Goal: Task Accomplishment & Management: Complete application form

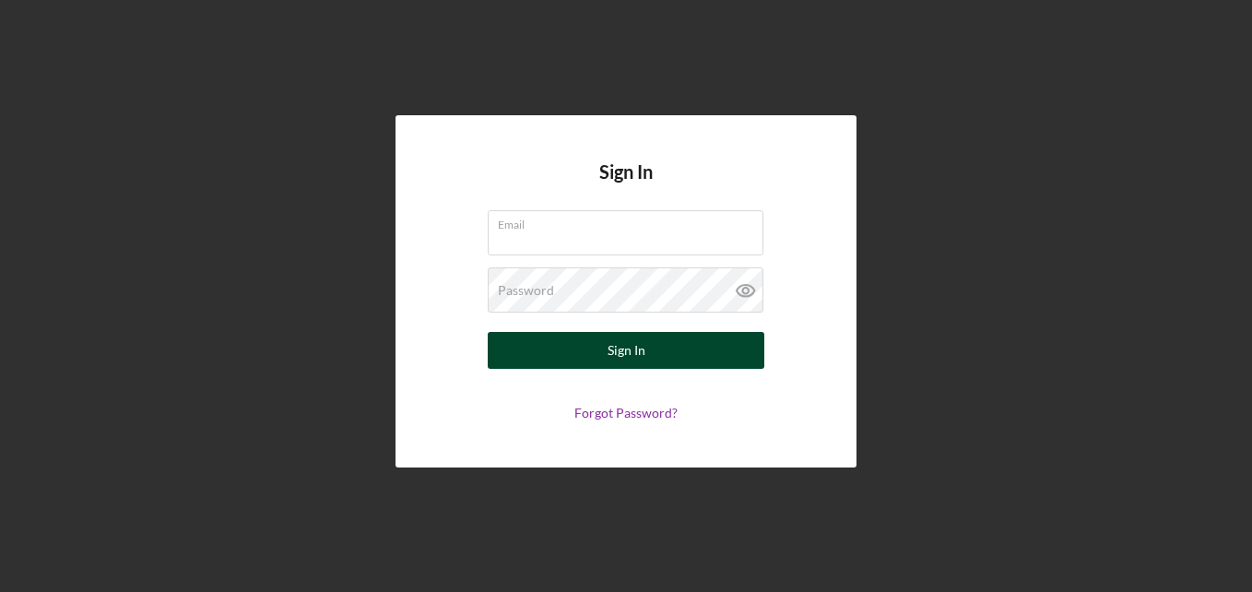
type input "[EMAIL_ADDRESS][DOMAIN_NAME]"
click at [627, 355] on div "Sign In" at bounding box center [627, 350] width 38 height 37
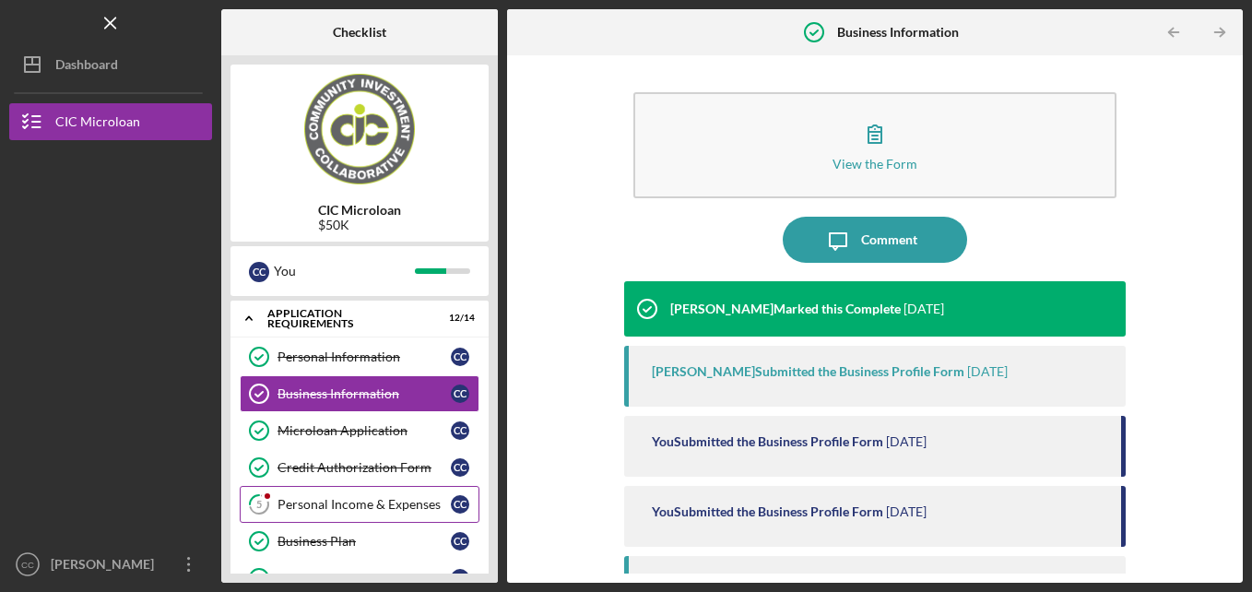
click at [396, 502] on div "Personal Income & Expenses" at bounding box center [363, 504] width 173 height 15
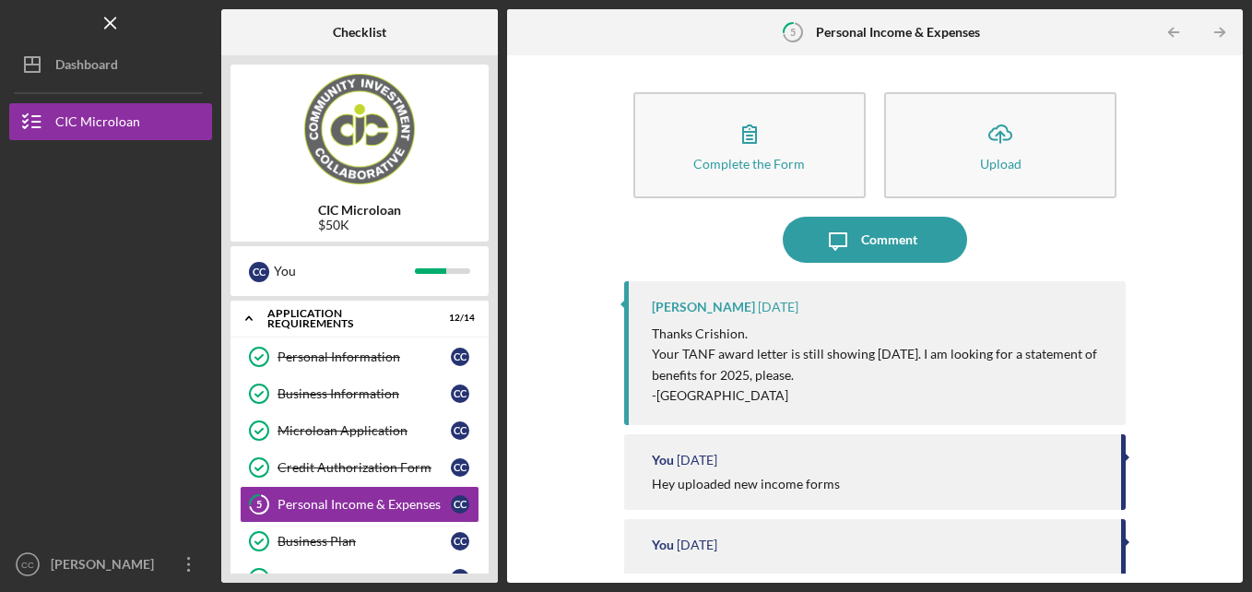
click at [1023, 368] on p "Your TANF award letter is still showing [DATE]. I am looking for a statement of…" at bounding box center [880, 364] width 456 height 41
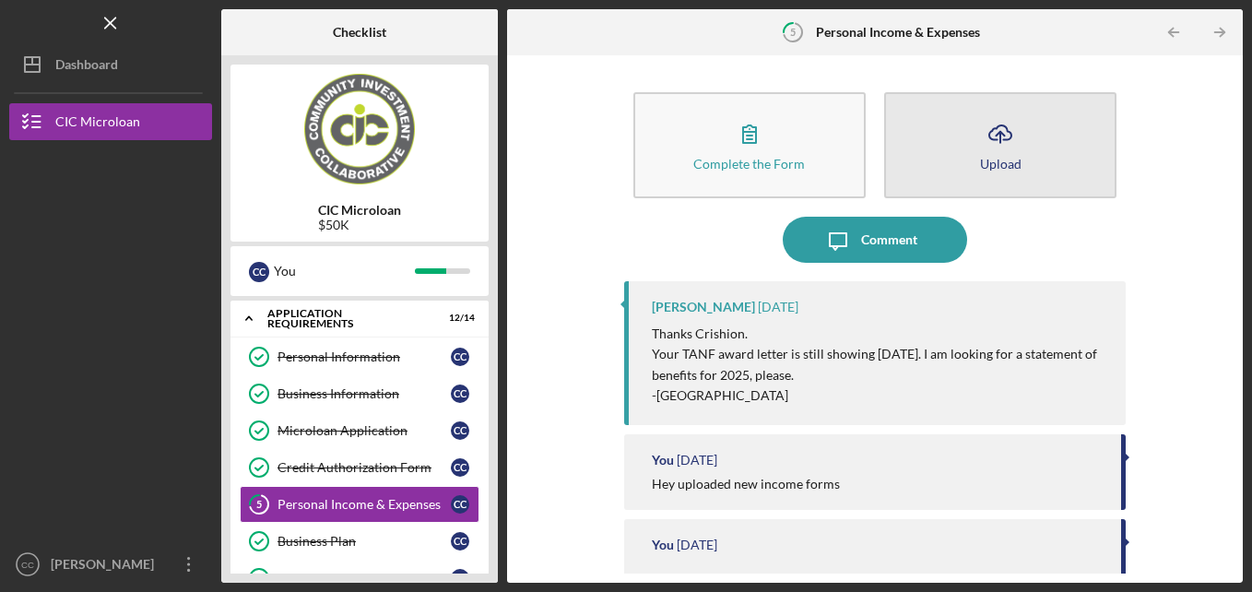
click at [977, 153] on icon "Icon/Upload" at bounding box center [1000, 134] width 46 height 46
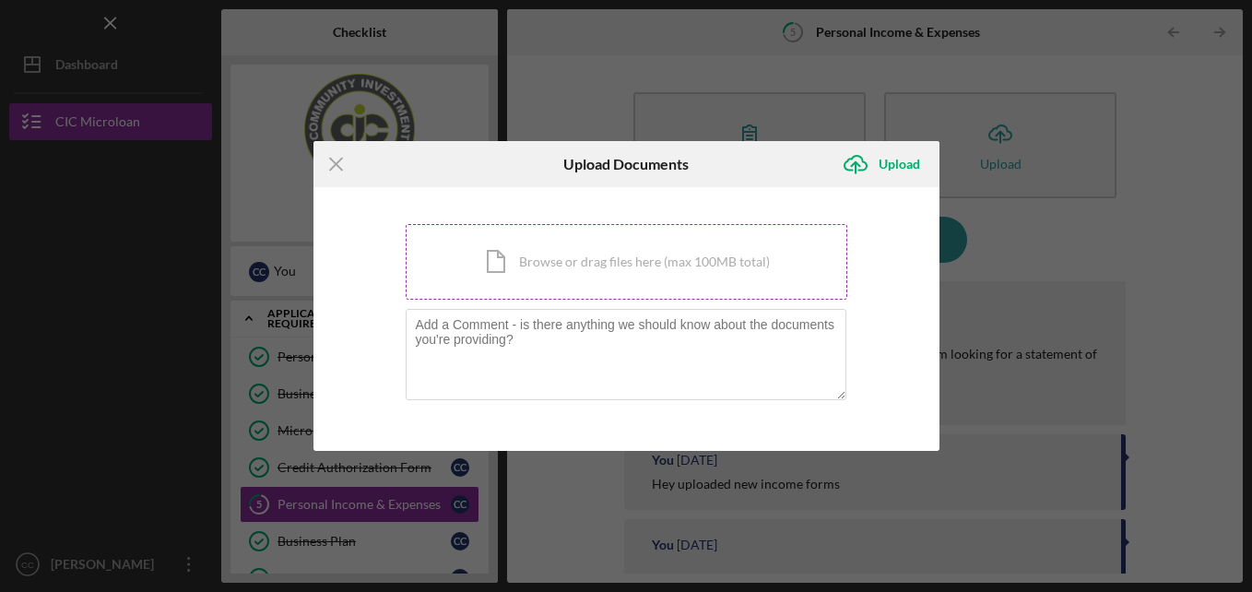
click at [621, 265] on div "Icon/Document Browse or drag files here (max 100MB total) Tap to choose files o…" at bounding box center [627, 262] width 442 height 76
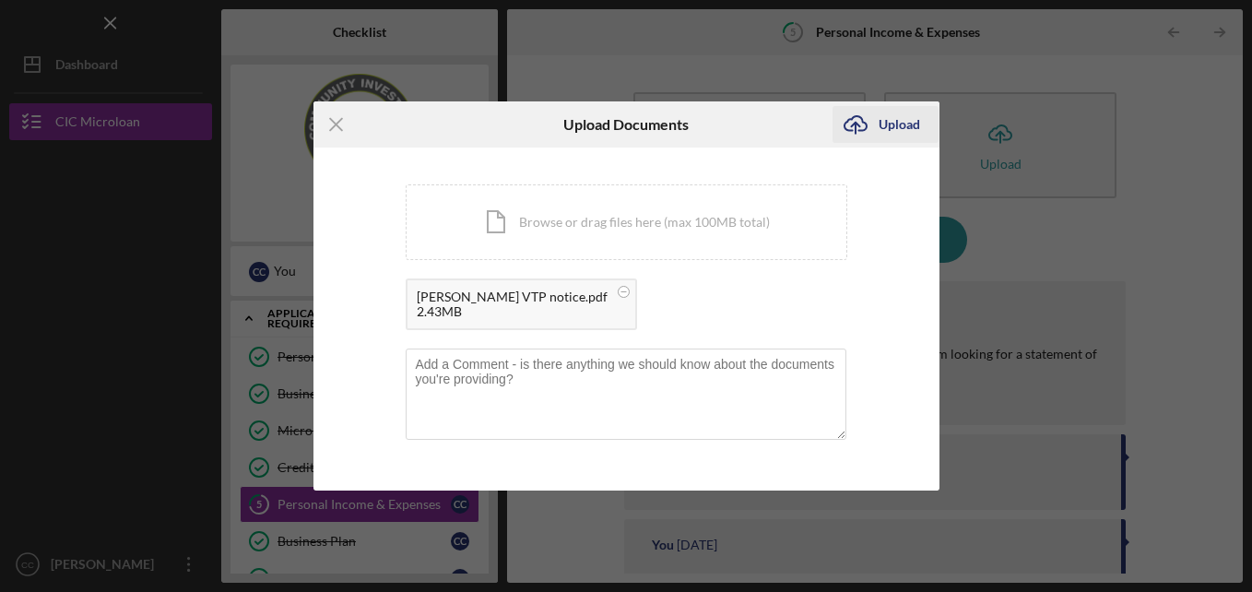
click at [890, 113] on div "Upload" at bounding box center [899, 124] width 41 height 37
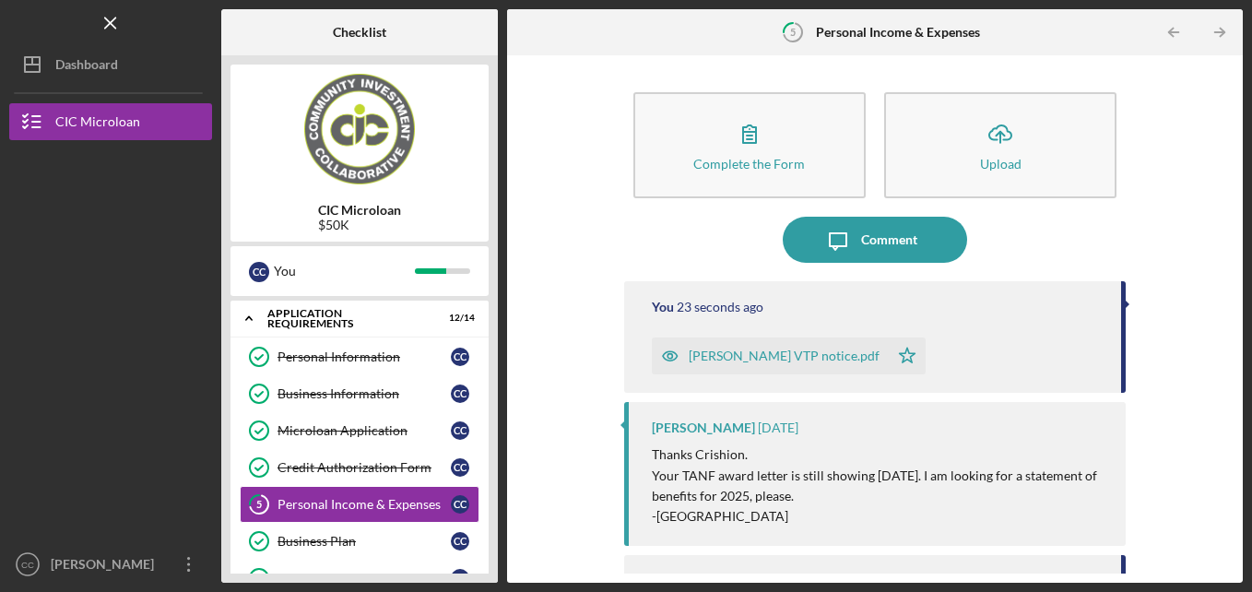
click at [1234, 491] on div "Complete the Form Form Icon/Upload Upload Icon/Message Comment You 23 seconds a…" at bounding box center [875, 318] width 736 height 527
click at [1223, 499] on div "Complete the Form Form Icon/Upload Upload Icon/Message Comment You 25 seconds a…" at bounding box center [874, 319] width 717 height 509
click at [1233, 505] on div "Complete the Form Form Icon/Upload Upload Icon/Message Comment You 27 seconds a…" at bounding box center [875, 318] width 736 height 527
click at [1233, 505] on div "Complete the Form Form Icon/Upload Upload Icon/Message Comment You 28 seconds a…" at bounding box center [875, 318] width 736 height 527
click at [1241, 507] on div "Complete the Form Form Icon/Upload Upload Icon/Message Comment You 29 seconds a…" at bounding box center [875, 318] width 736 height 527
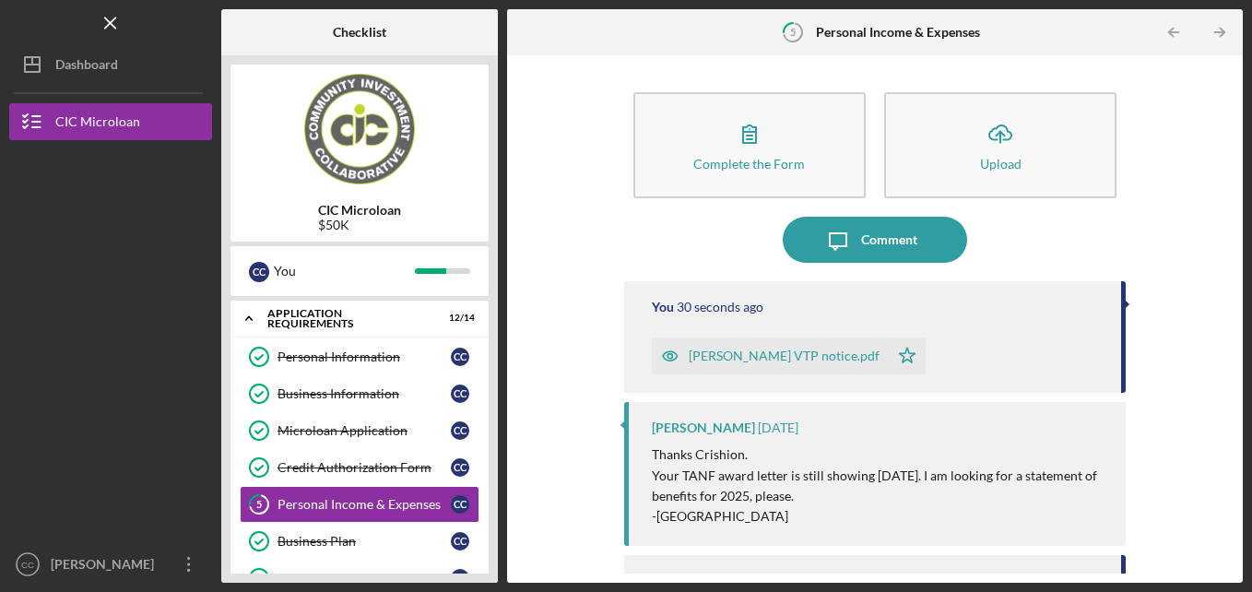
click at [1241, 507] on div "Complete the Form Form Icon/Upload Upload Icon/Message Comment You 30 seconds a…" at bounding box center [875, 318] width 736 height 527
click at [482, 546] on div "Personal Information Personal Information C C Business Information Business Inf…" at bounding box center [359, 600] width 258 height 525
click at [1239, 437] on div "Complete the Form Form Icon/Upload Upload Icon/Message Comment You 49 seconds a…" at bounding box center [875, 318] width 736 height 527
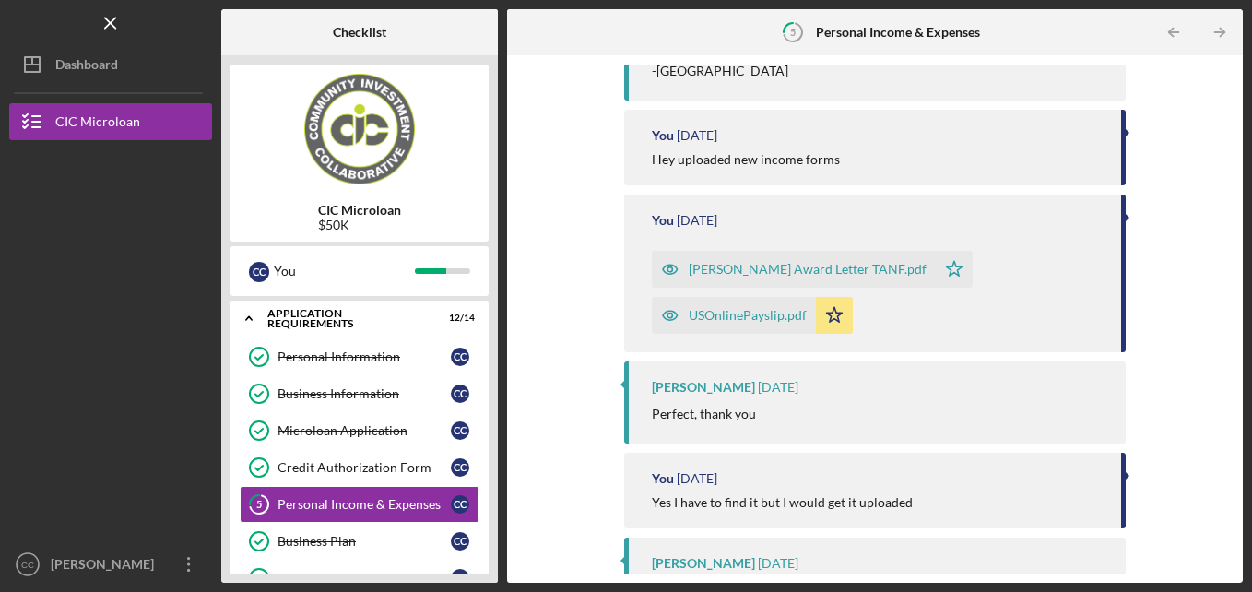
scroll to position [891, 0]
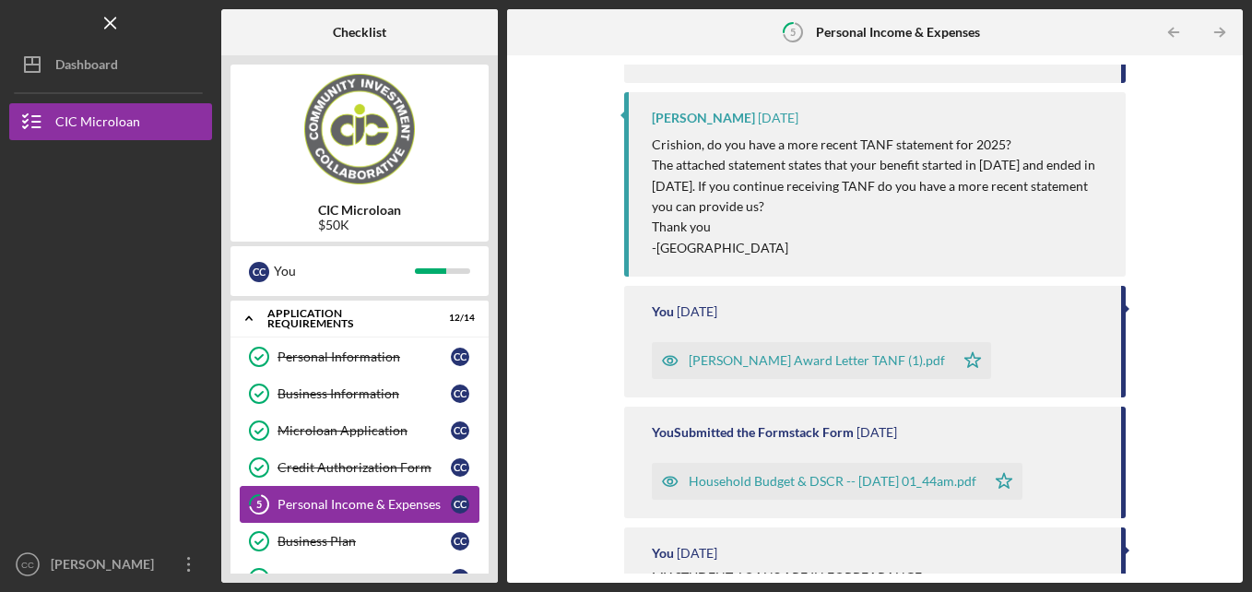
click at [438, 513] on link "5 Personal Income & Expenses C C" at bounding box center [360, 504] width 240 height 37
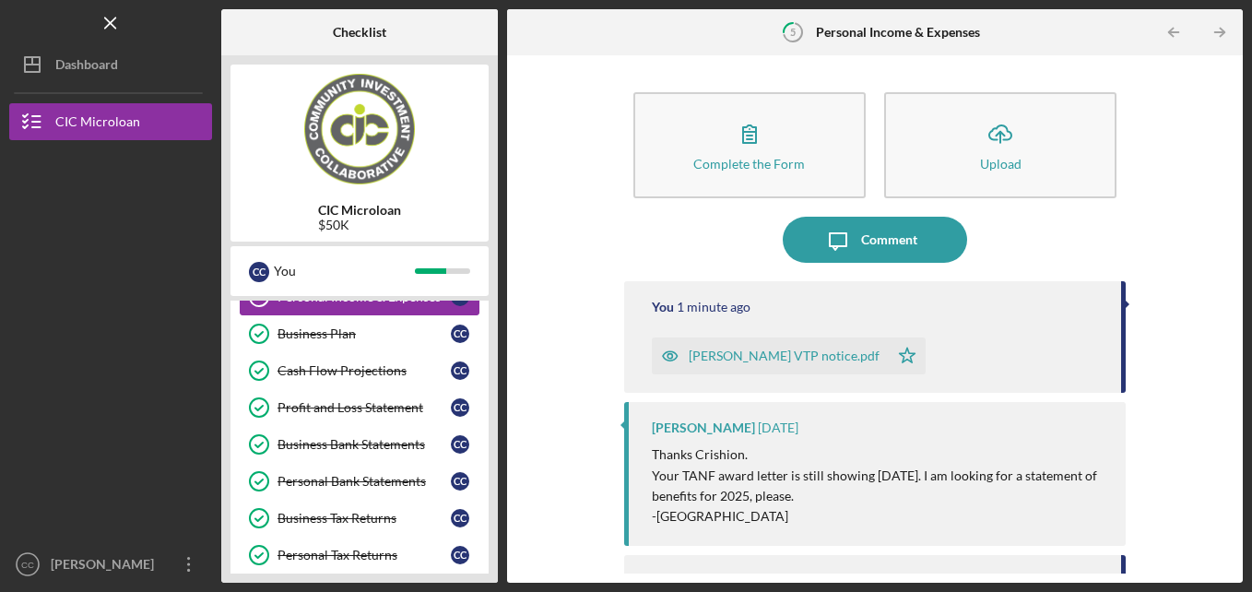
scroll to position [362, 0]
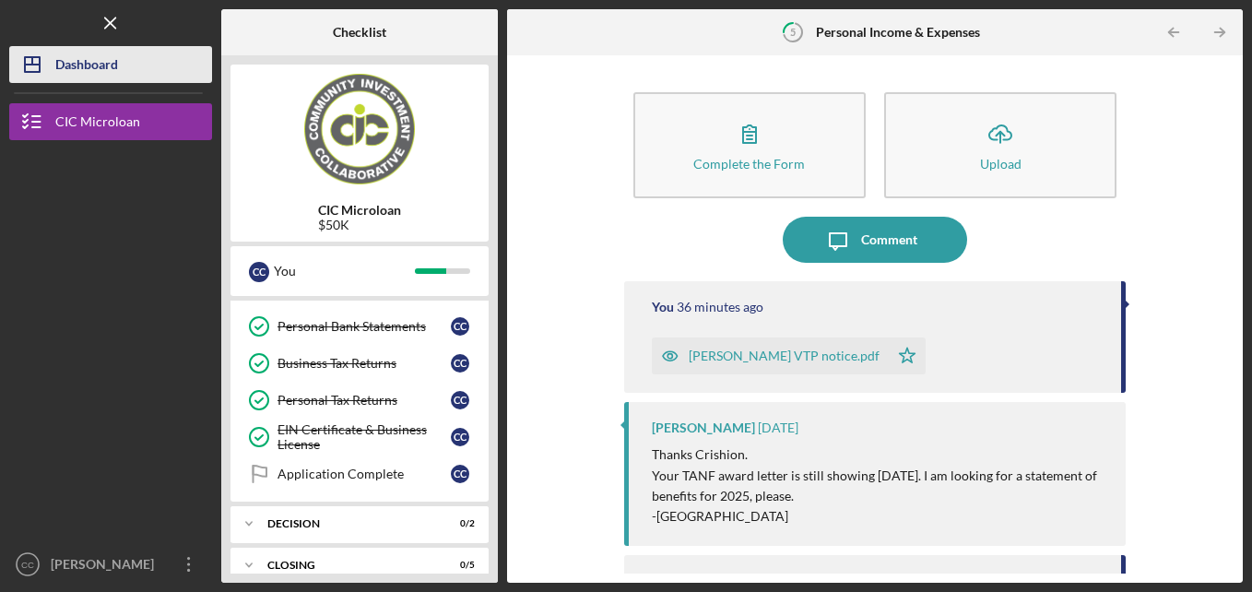
click at [105, 76] on div "Dashboard" at bounding box center [86, 66] width 63 height 41
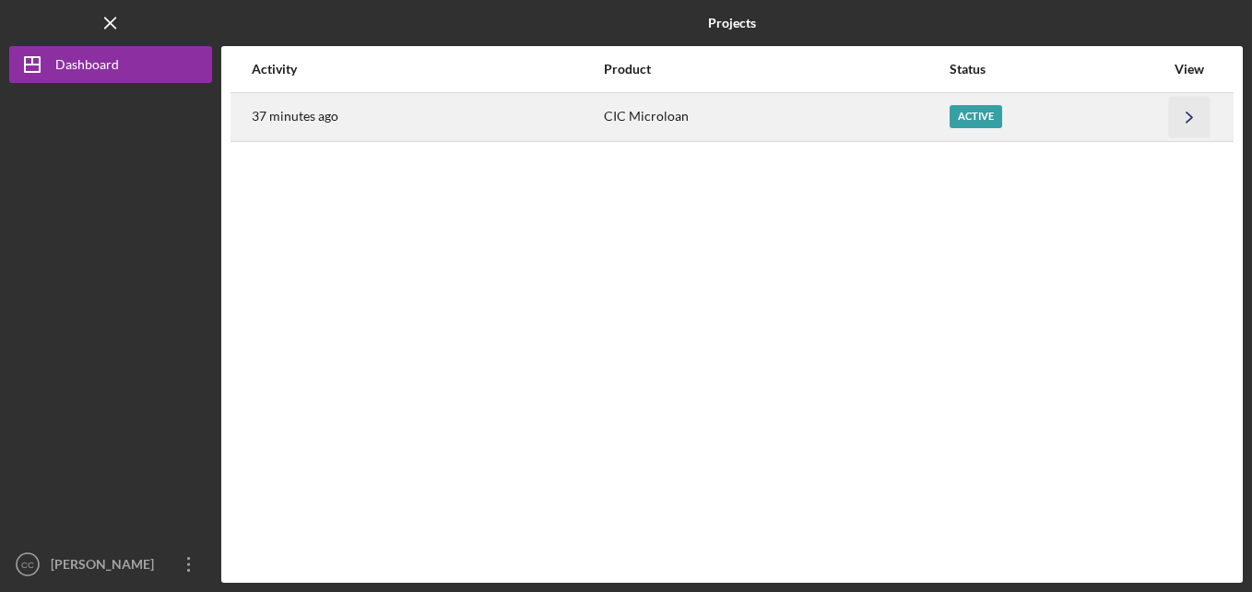
click at [1191, 112] on icon "Icon/Navigate" at bounding box center [1189, 116] width 41 height 41
